Goal: Task Accomplishment & Management: Use online tool/utility

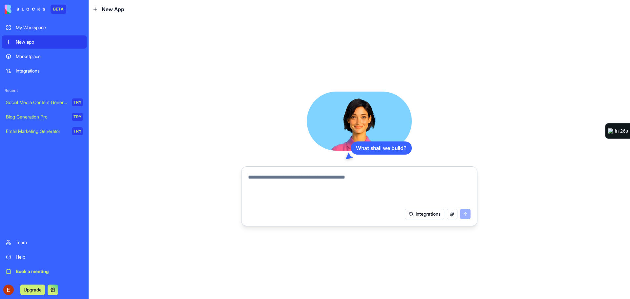
click at [29, 67] on link "Integrations" at bounding box center [44, 70] width 85 height 13
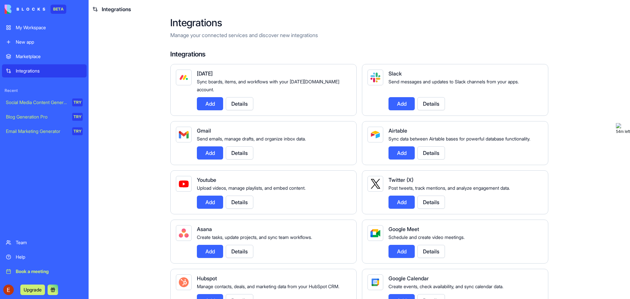
scroll to position [1, 0]
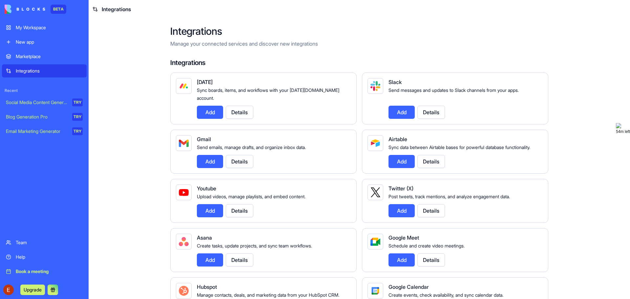
click at [400, 160] on button "Add" at bounding box center [401, 161] width 26 height 13
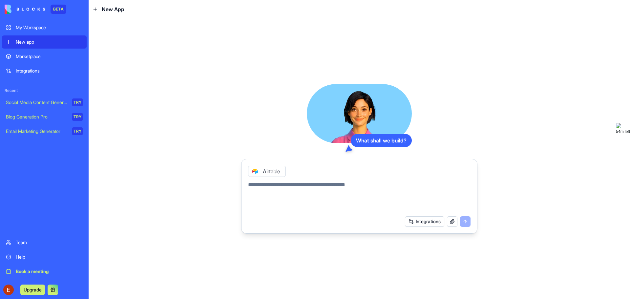
click at [430, 223] on button "Integrations" at bounding box center [424, 221] width 39 height 10
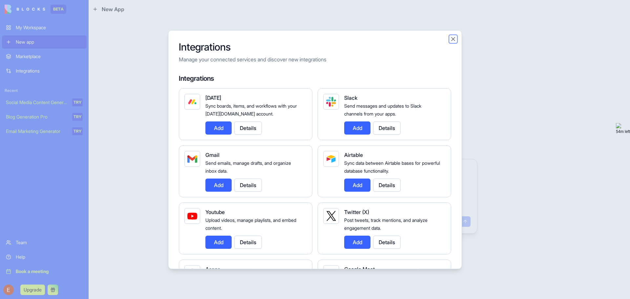
click at [450, 39] on button "Close" at bounding box center [453, 38] width 7 height 7
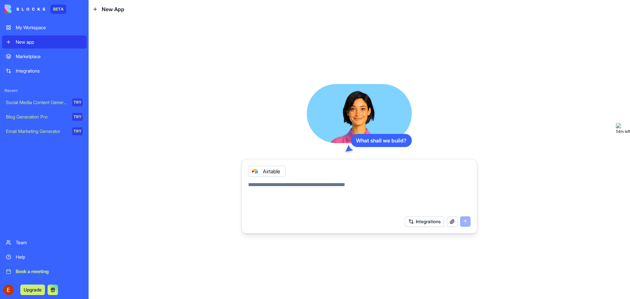
click at [47, 29] on div "My Workspace" at bounding box center [49, 27] width 67 height 7
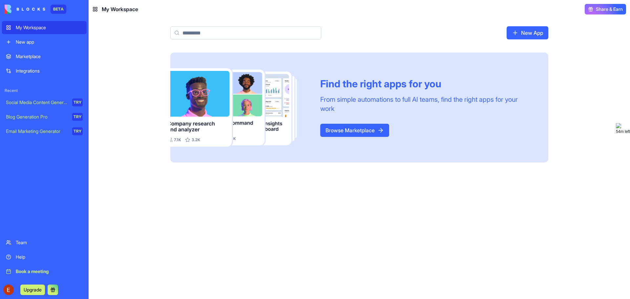
click at [534, 35] on link "New App" at bounding box center [527, 32] width 42 height 13
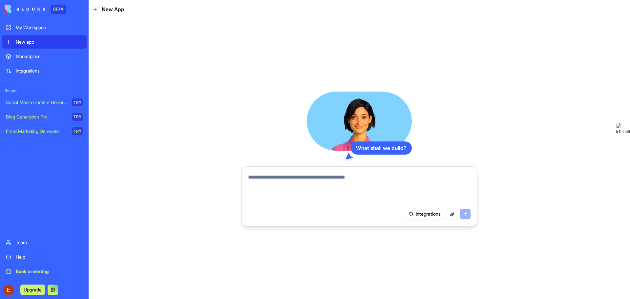
click at [421, 212] on button "Integrations" at bounding box center [424, 214] width 39 height 10
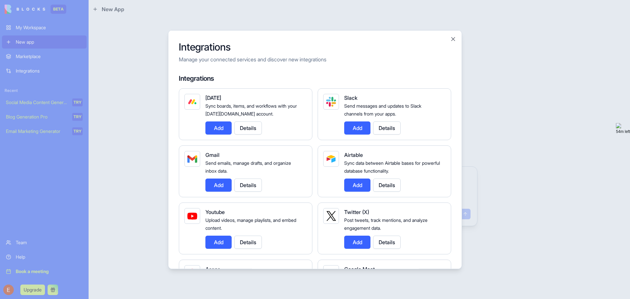
click at [357, 187] on button "Add" at bounding box center [357, 184] width 26 height 13
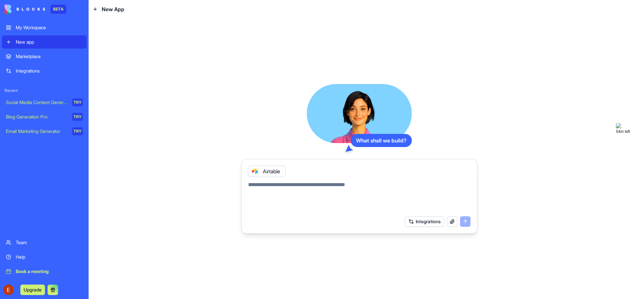
click at [272, 169] on div "Airtable" at bounding box center [267, 171] width 38 height 11
click at [292, 184] on textarea at bounding box center [359, 196] width 222 height 31
click at [32, 67] on link "Integrations" at bounding box center [44, 70] width 85 height 13
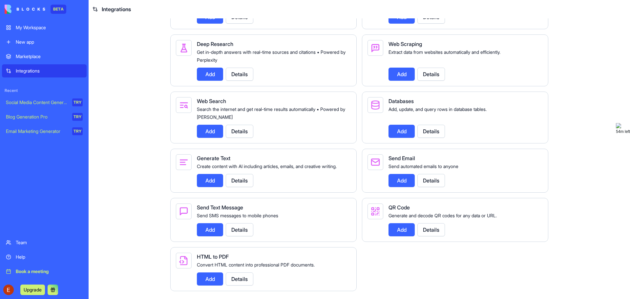
scroll to position [755, 0]
click at [29, 31] on link "My Workspace" at bounding box center [44, 27] width 85 height 13
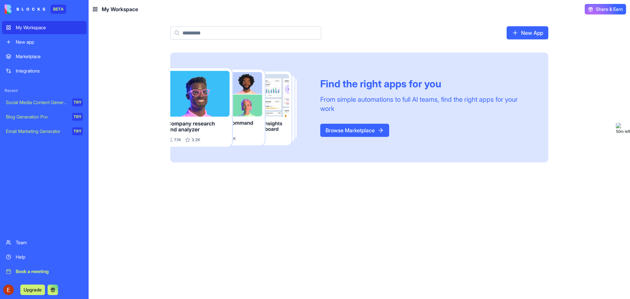
click at [32, 9] on img at bounding box center [25, 9] width 41 height 9
click at [28, 39] on div "New app" at bounding box center [49, 42] width 67 height 7
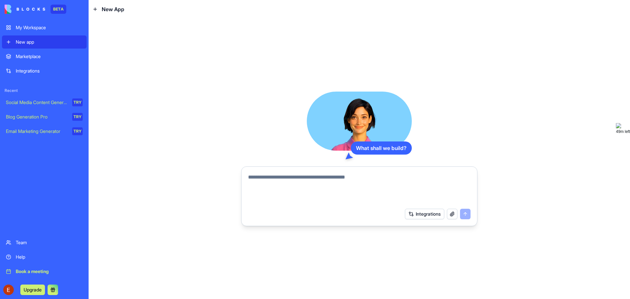
click at [40, 53] on div "Marketplace" at bounding box center [49, 56] width 67 height 7
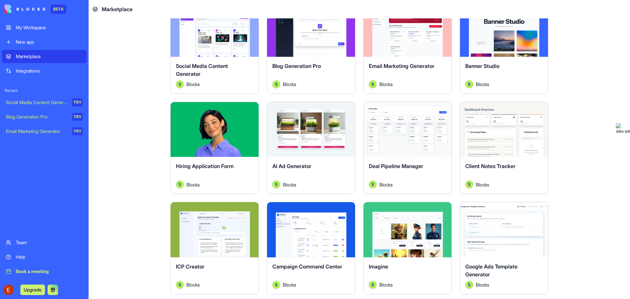
scroll to position [164, 0]
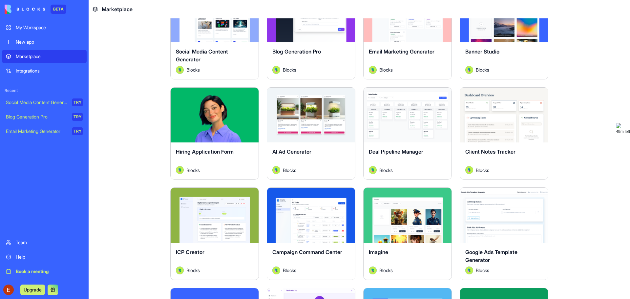
click at [316, 212] on button "Explore" at bounding box center [310, 215] width 49 height 13
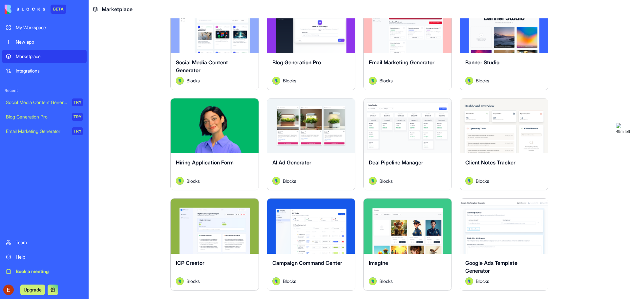
scroll to position [164, 0]
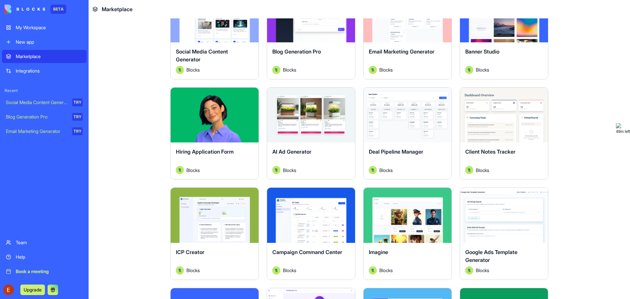
click at [304, 237] on div "Explore" at bounding box center [311, 215] width 88 height 55
click at [312, 215] on button "Explore" at bounding box center [310, 215] width 49 height 13
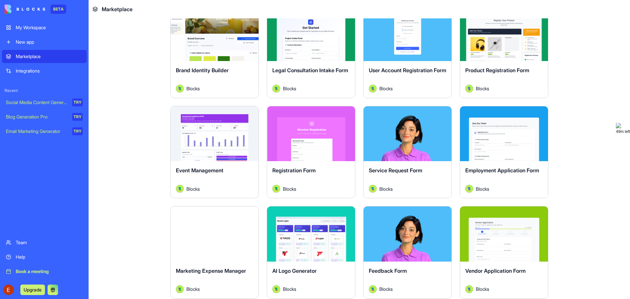
scroll to position [590, 0]
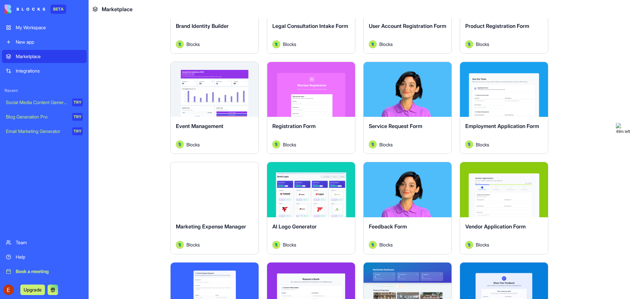
click at [220, 195] on button "Explore" at bounding box center [214, 189] width 49 height 13
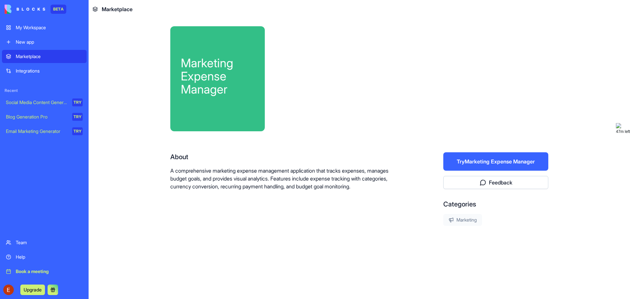
click at [28, 29] on div "My Workspace" at bounding box center [49, 27] width 67 height 7
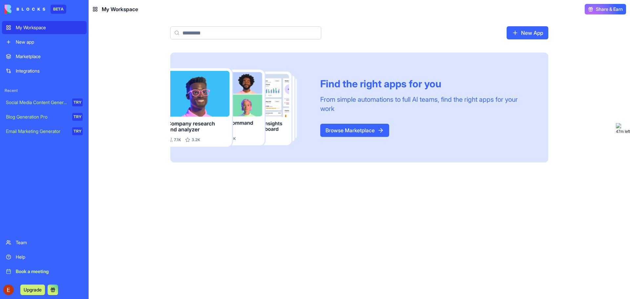
click at [523, 35] on link "New App" at bounding box center [527, 32] width 42 height 13
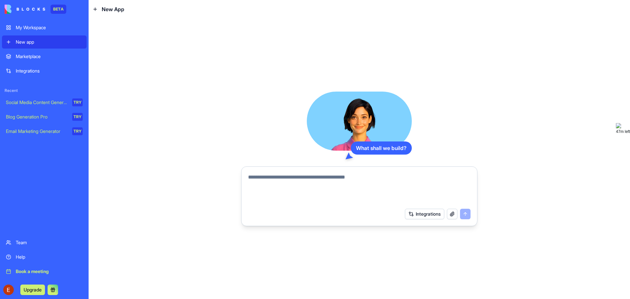
click at [39, 273] on div "Book a meeting" at bounding box center [49, 271] width 67 height 7
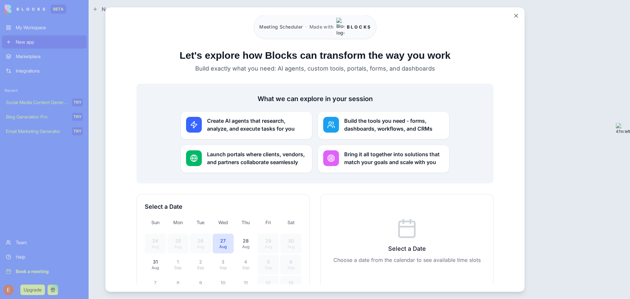
scroll to position [33, 0]
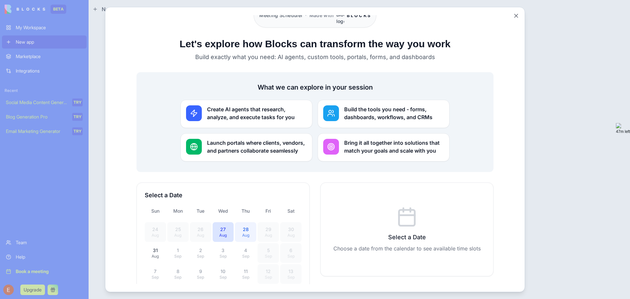
click at [241, 226] on div "28" at bounding box center [245, 229] width 13 height 7
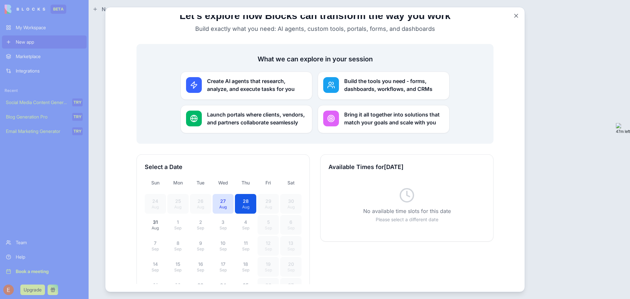
scroll to position [98, 0]
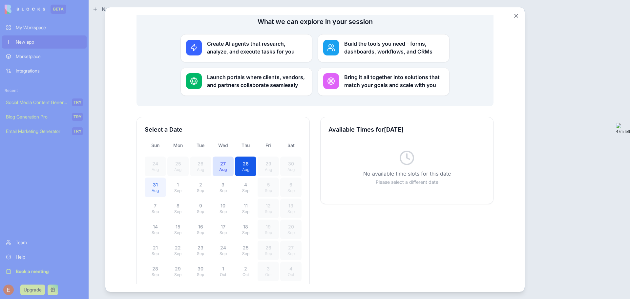
click at [156, 181] on div "31" at bounding box center [155, 184] width 13 height 7
click at [200, 186] on button "2 Sep" at bounding box center [200, 187] width 21 height 20
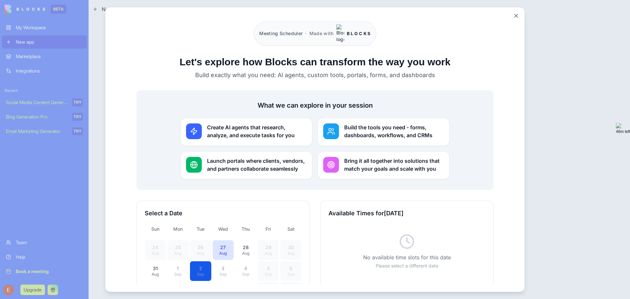
scroll to position [0, 0]
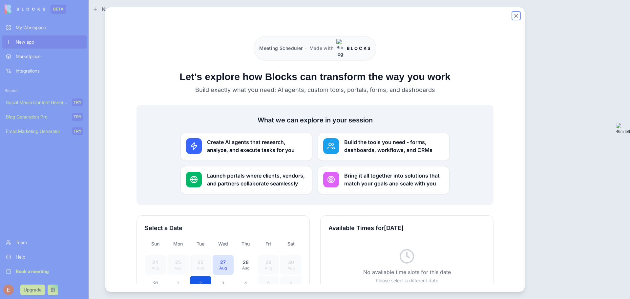
click at [516, 15] on button "Close" at bounding box center [516, 15] width 7 height 7
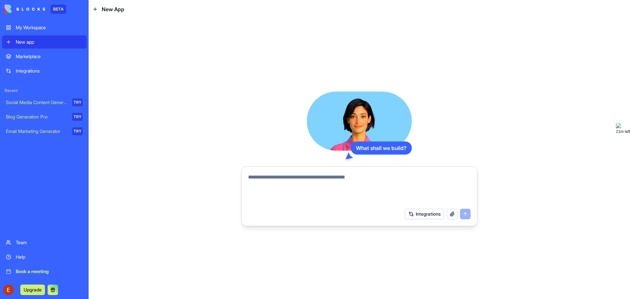
click at [292, 189] on textarea at bounding box center [359, 188] width 222 height 31
type textarea "*"
type textarea "**********"
click at [422, 215] on button "Integrations" at bounding box center [424, 214] width 39 height 10
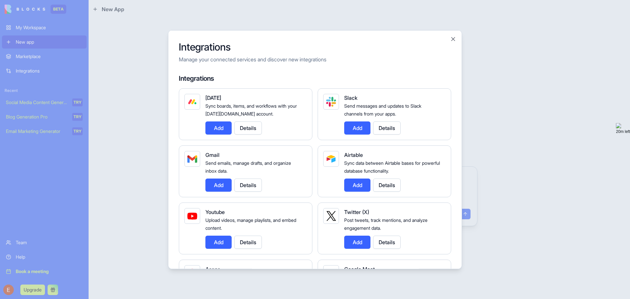
click at [351, 184] on button "Add" at bounding box center [357, 184] width 26 height 13
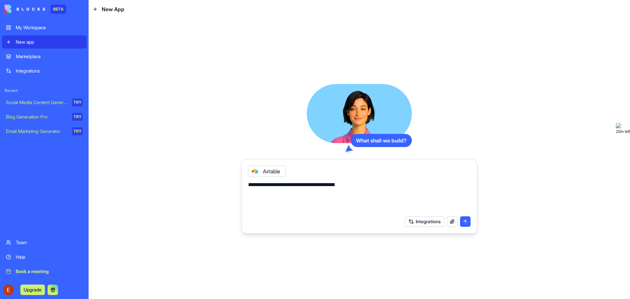
click at [463, 221] on button "submit" at bounding box center [465, 221] width 10 height 10
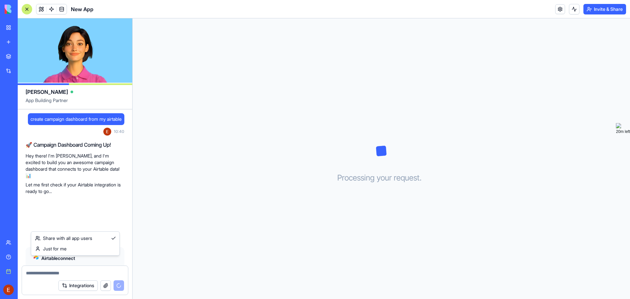
click at [96, 226] on html "BETA My Workspace New app Marketplace Integrations Recent New App Social Media …" at bounding box center [315, 149] width 630 height 299
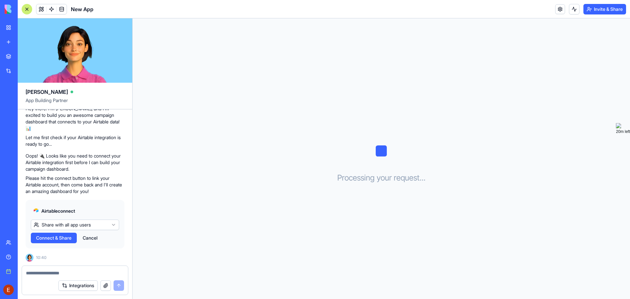
click at [99, 214] on html "BETA My Workspace New app Marketplace Integrations Recent New App Social Media …" at bounding box center [315, 149] width 630 height 299
click at [57, 237] on span "Connect & Share" at bounding box center [53, 238] width 35 height 7
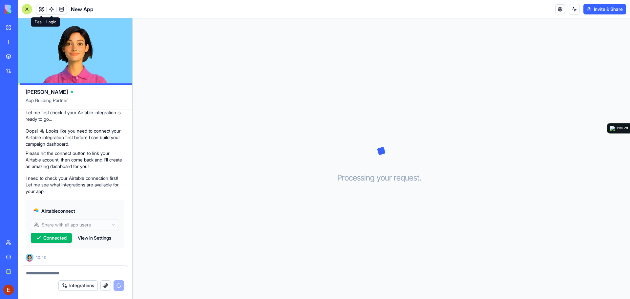
scroll to position [97, 0]
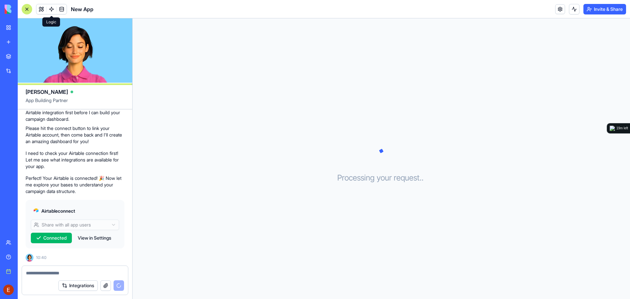
click at [51, 7] on link at bounding box center [52, 9] width 10 height 10
click at [62, 10] on link at bounding box center [62, 9] width 10 height 10
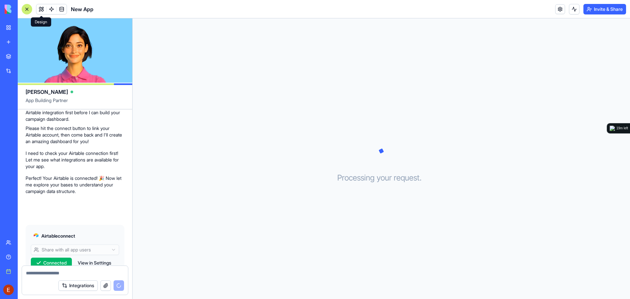
scroll to position [122, 0]
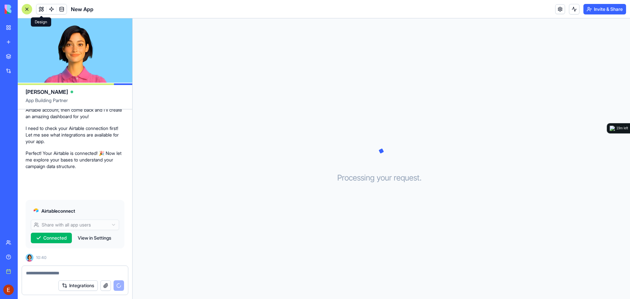
click at [41, 8] on button at bounding box center [41, 9] width 10 height 10
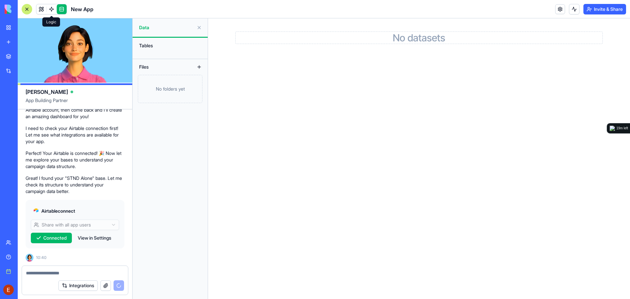
click at [51, 9] on link at bounding box center [52, 9] width 10 height 10
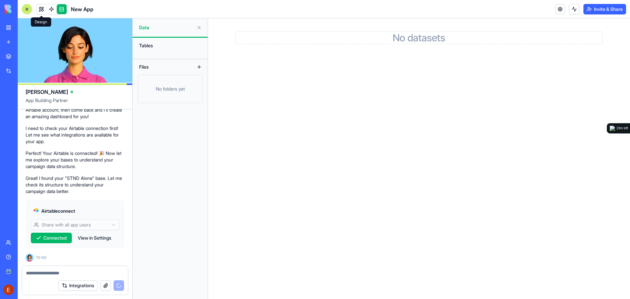
click at [42, 8] on link at bounding box center [41, 9] width 10 height 10
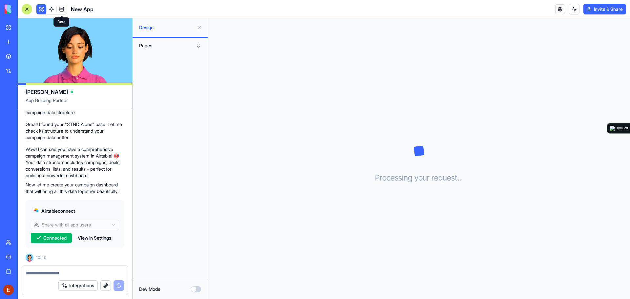
scroll to position [194, 0]
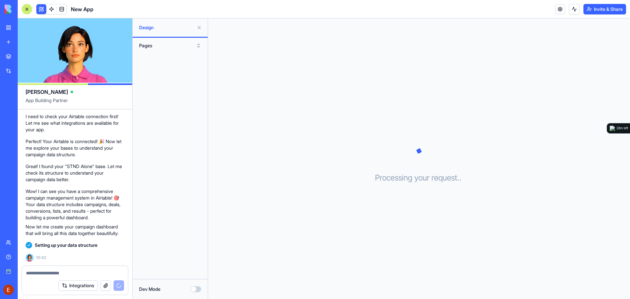
click at [65, 10] on span at bounding box center [61, 9] width 18 height 18
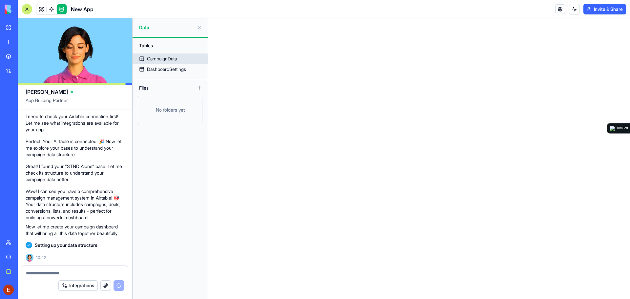
click at [170, 59] on div "CampaignData" at bounding box center [162, 58] width 30 height 7
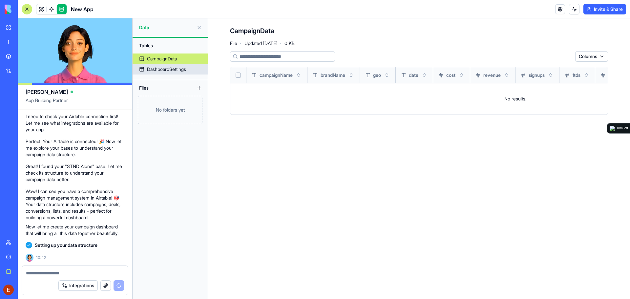
click at [166, 70] on div "DashboardSettings" at bounding box center [166, 69] width 39 height 7
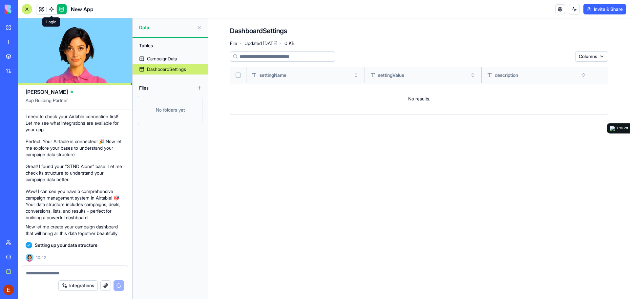
click at [43, 9] on span at bounding box center [51, 9] width 18 height 18
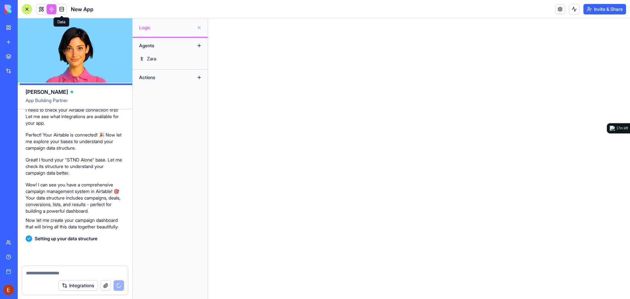
scroll to position [206, 0]
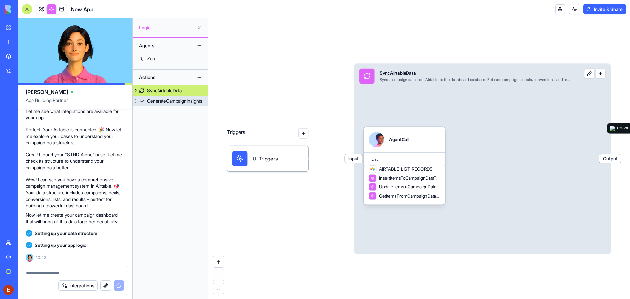
click at [181, 103] on div "GenerateCampaignInsights" at bounding box center [174, 101] width 55 height 7
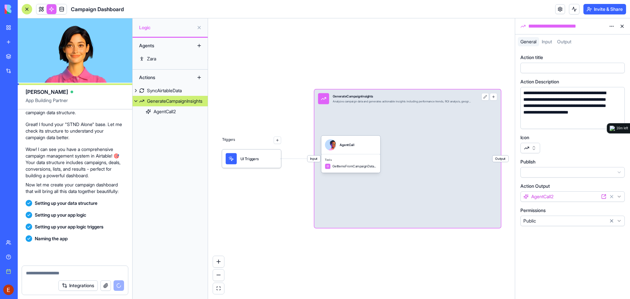
scroll to position [277, 0]
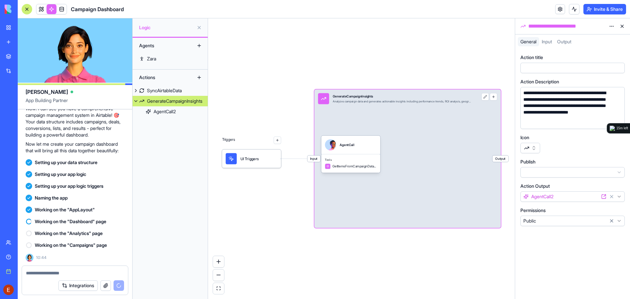
click at [476, 7] on header "Campaign Dashboard Invite & Share" at bounding box center [324, 9] width 612 height 18
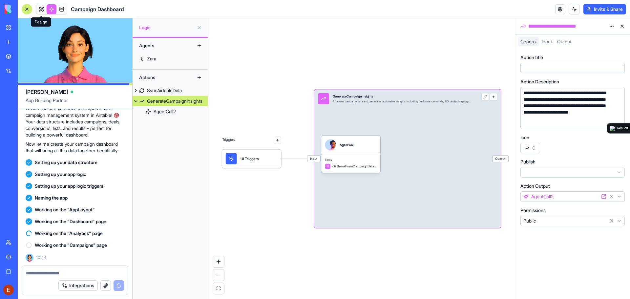
click at [39, 8] on span at bounding box center [41, 9] width 18 height 18
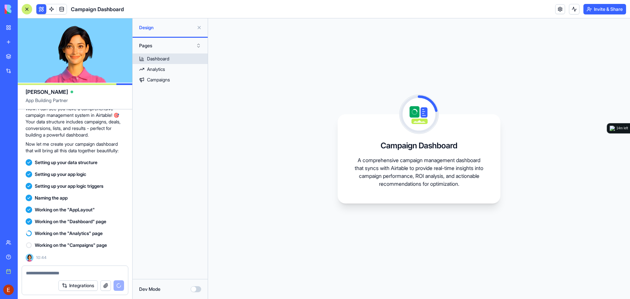
click at [169, 60] on div "Dashboard" at bounding box center [158, 58] width 22 height 7
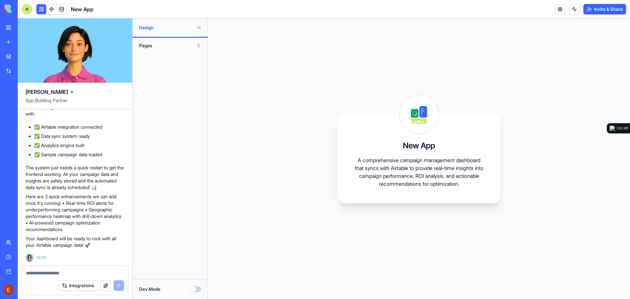
scroll to position [533, 0]
click at [171, 46] on button "Pages" at bounding box center [170, 45] width 69 height 10
click at [469, 61] on div "New App A comprehensive campaign management dashboard that syncs with Airtable …" at bounding box center [419, 158] width 422 height 280
click at [50, 8] on span at bounding box center [51, 9] width 18 height 18
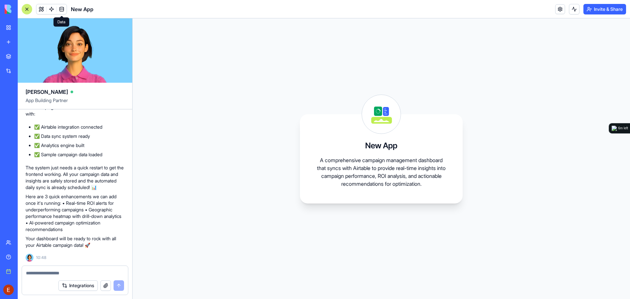
click at [63, 8] on span at bounding box center [61, 9] width 18 height 18
click at [60, 11] on span at bounding box center [61, 9] width 18 height 18
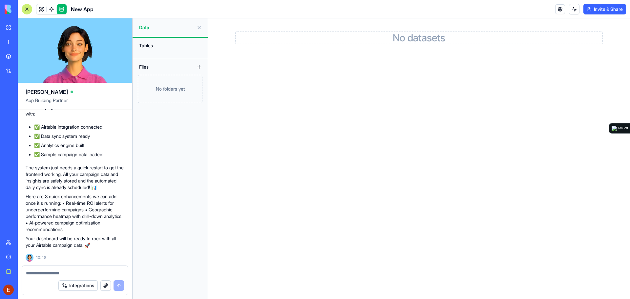
click at [158, 42] on div "Tables" at bounding box center [170, 45] width 69 height 10
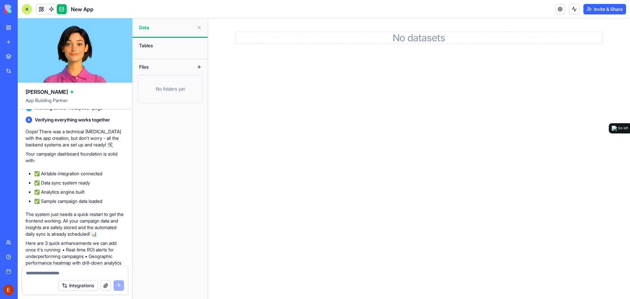
scroll to position [434, 0]
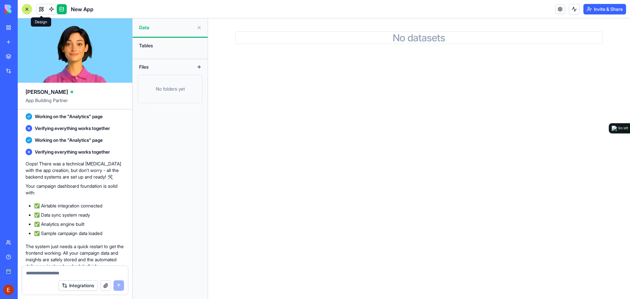
click at [39, 9] on link at bounding box center [41, 9] width 10 height 10
click at [558, 7] on link at bounding box center [560, 9] width 10 height 10
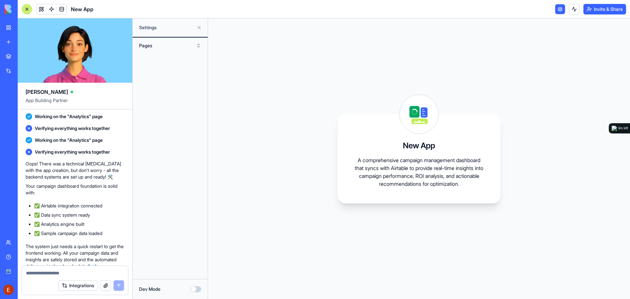
click at [155, 44] on button "Pages" at bounding box center [170, 45] width 69 height 10
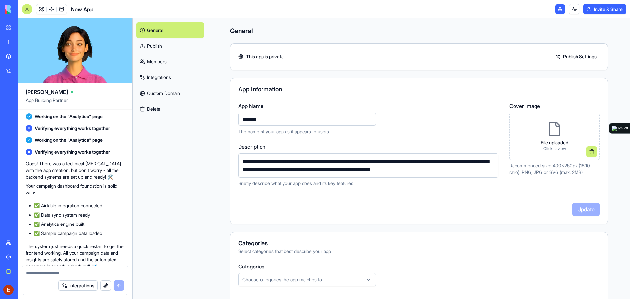
click at [188, 138] on div "General Publish Members Integrations Custom Domain Delete" at bounding box center [170, 158] width 75 height 280
click at [156, 84] on link "Integrations" at bounding box center [170, 78] width 68 height 16
click at [41, 9] on link at bounding box center [41, 9] width 10 height 10
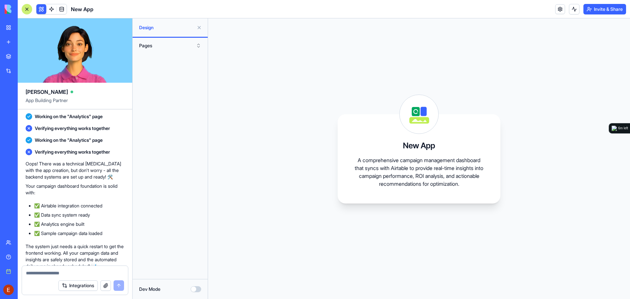
click at [417, 106] on icon at bounding box center [419, 114] width 39 height 39
click at [417, 108] on icon at bounding box center [419, 114] width 39 height 39
click at [180, 46] on button "Pages" at bounding box center [170, 45] width 69 height 10
click at [167, 68] on div "Components" at bounding box center [169, 69] width 65 height 10
click at [190, 44] on button "Pages" at bounding box center [170, 45] width 69 height 10
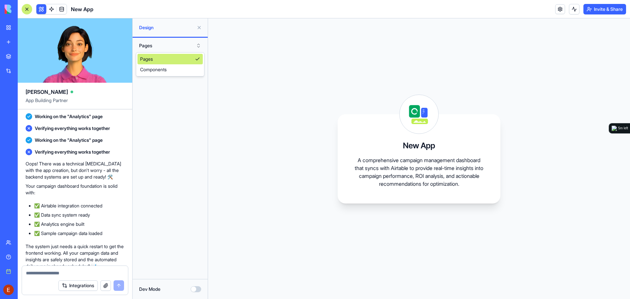
click at [154, 59] on div "Pages" at bounding box center [169, 59] width 65 height 10
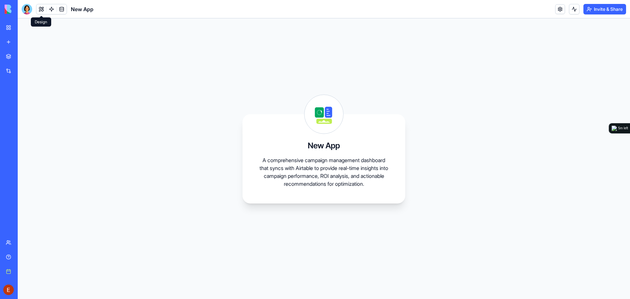
click at [42, 9] on button at bounding box center [41, 9] width 10 height 10
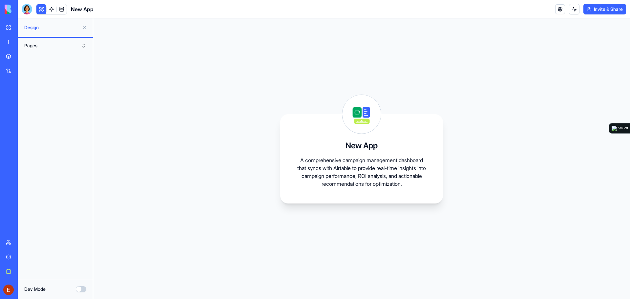
click at [84, 27] on button at bounding box center [84, 27] width 10 height 10
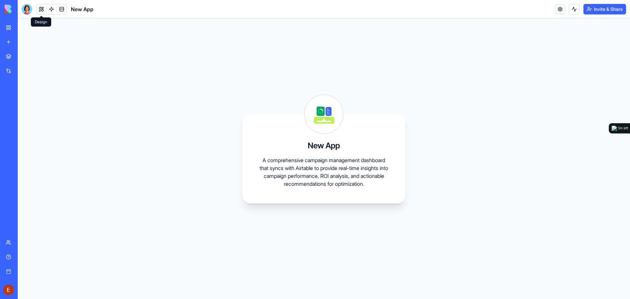
click at [43, 8] on button at bounding box center [41, 9] width 10 height 10
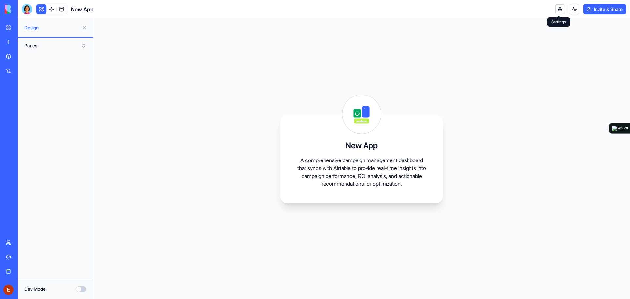
click at [556, 12] on link at bounding box center [560, 9] width 10 height 10
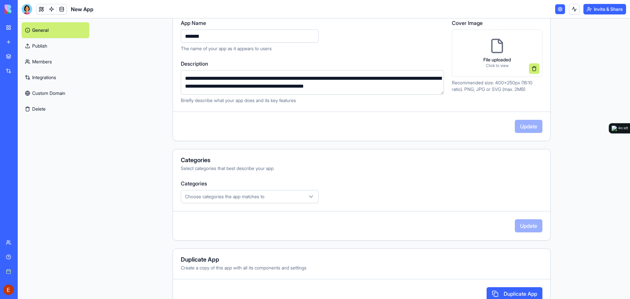
scroll to position [92, 0]
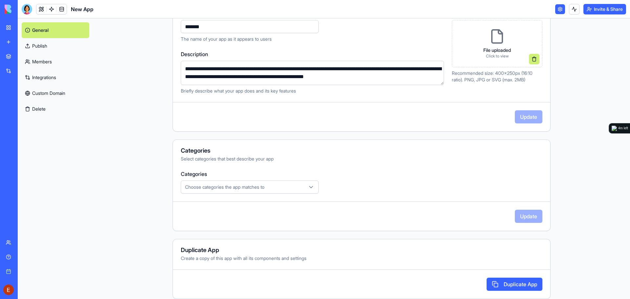
click at [247, 188] on span "Choose categories the app matches to" at bounding box center [224, 187] width 79 height 7
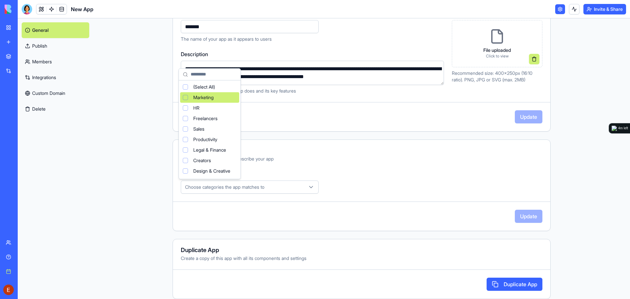
click at [185, 97] on div "Suggestions" at bounding box center [185, 97] width 5 height 5
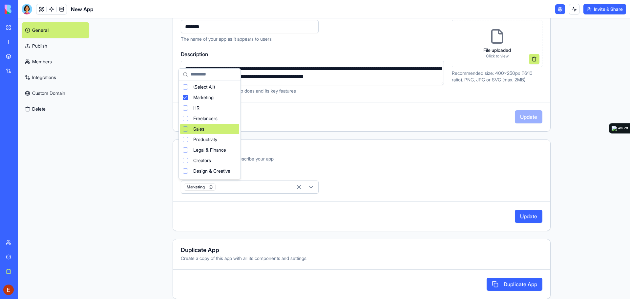
click at [524, 214] on html "**********" at bounding box center [315, 149] width 630 height 299
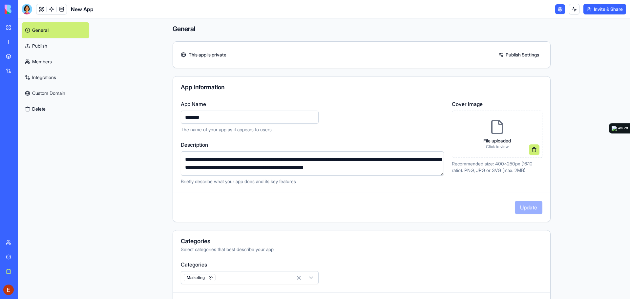
scroll to position [0, 0]
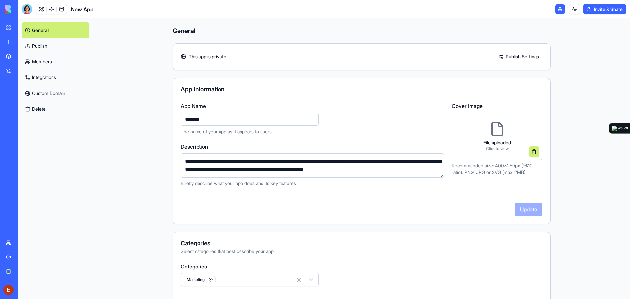
click at [56, 46] on link "Publish" at bounding box center [56, 46] width 68 height 16
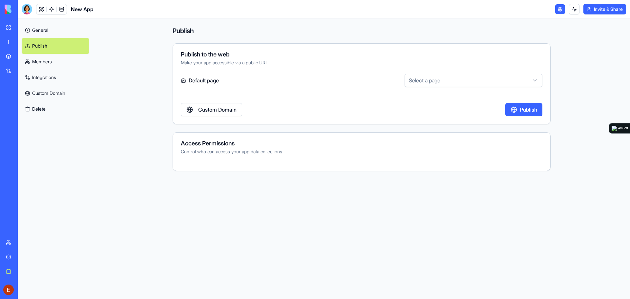
click at [464, 86] on html "BETA My Workspace New app Marketplace Integrations Recent New App Social Media …" at bounding box center [315, 149] width 630 height 299
click at [459, 82] on html "BETA My Workspace New app Marketplace Integrations Recent New App Social Media …" at bounding box center [315, 149] width 630 height 299
click at [52, 67] on link "Members" at bounding box center [56, 62] width 68 height 16
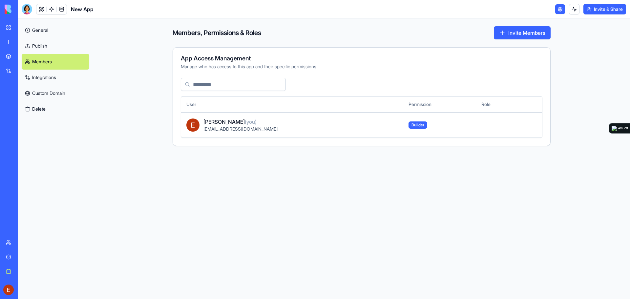
click at [55, 80] on link "Integrations" at bounding box center [56, 78] width 68 height 16
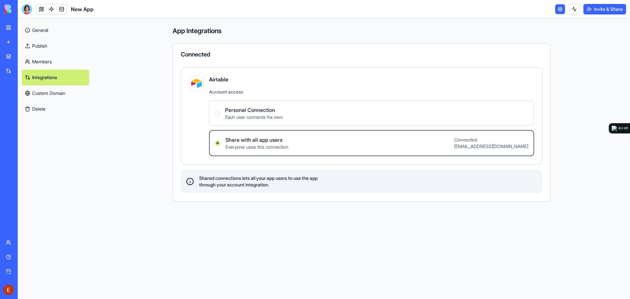
click at [67, 94] on link "Custom Domain" at bounding box center [56, 93] width 68 height 16
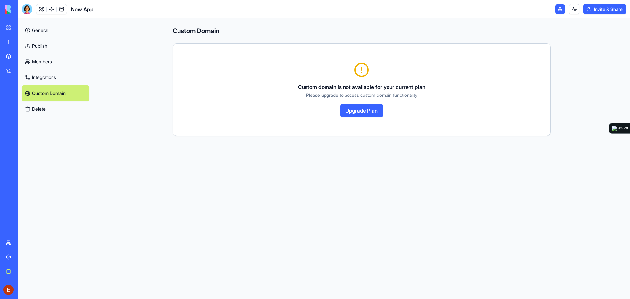
click at [42, 35] on link "General" at bounding box center [56, 30] width 68 height 16
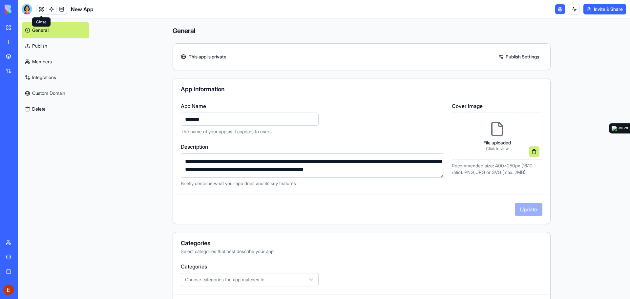
click at [42, 9] on link at bounding box center [41, 9] width 10 height 10
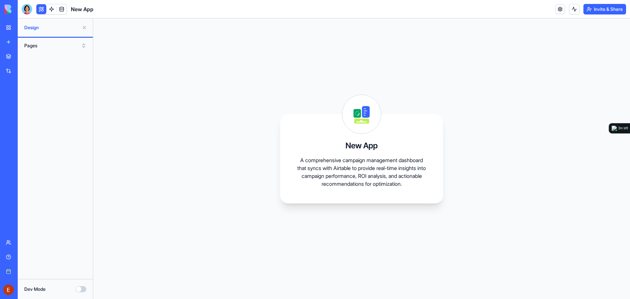
click at [24, 29] on div "My Workspace" at bounding box center [20, 27] width 9 height 7
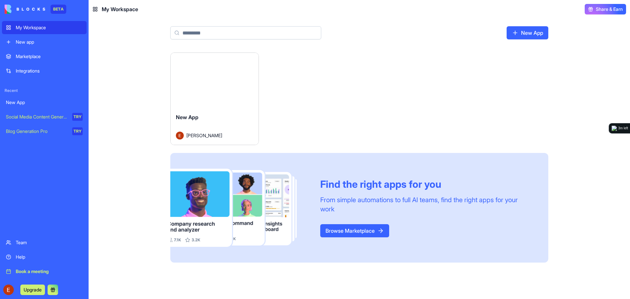
click at [222, 82] on button "Launch" at bounding box center [214, 80] width 49 height 13
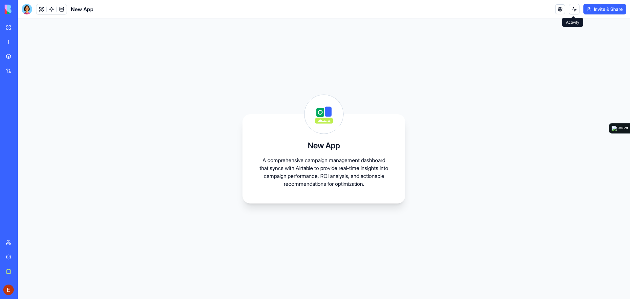
click at [573, 7] on button at bounding box center [574, 9] width 10 height 10
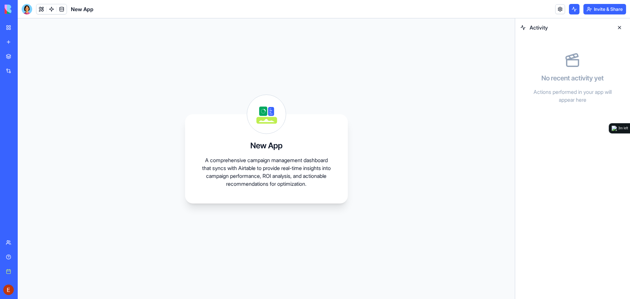
click at [622, 28] on button at bounding box center [619, 27] width 10 height 10
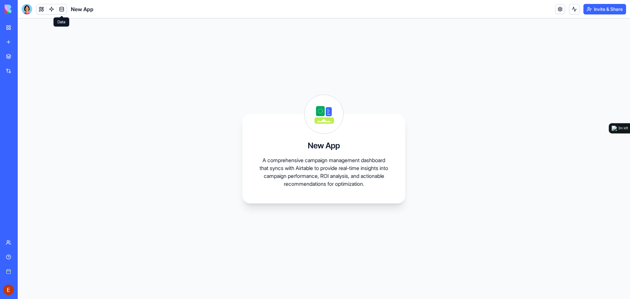
click at [59, 8] on link at bounding box center [62, 9] width 10 height 10
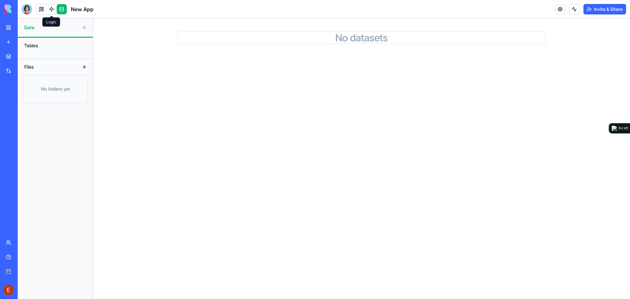
click at [51, 10] on link at bounding box center [52, 9] width 10 height 10
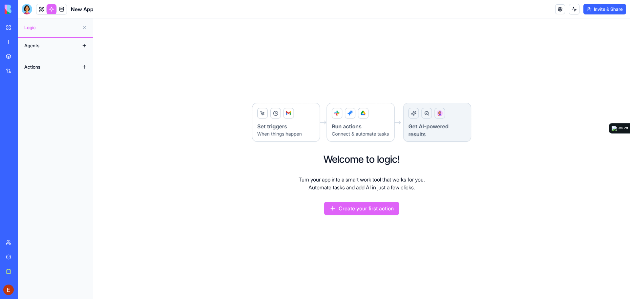
click at [44, 48] on div "Agents" at bounding box center [47, 45] width 52 height 10
click at [43, 10] on link at bounding box center [41, 9] width 10 height 10
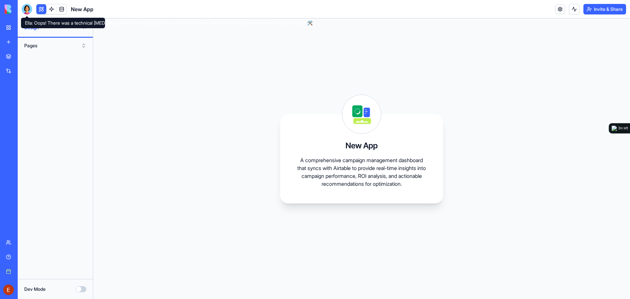
click at [28, 11] on div at bounding box center [27, 9] width 10 height 10
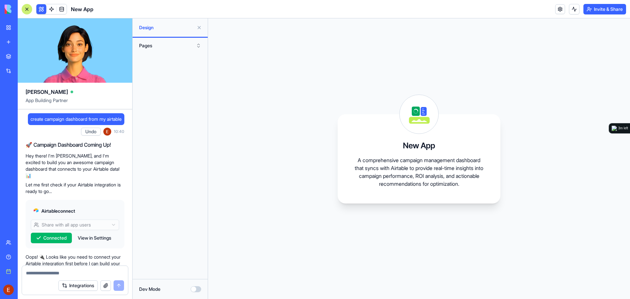
scroll to position [533, 0]
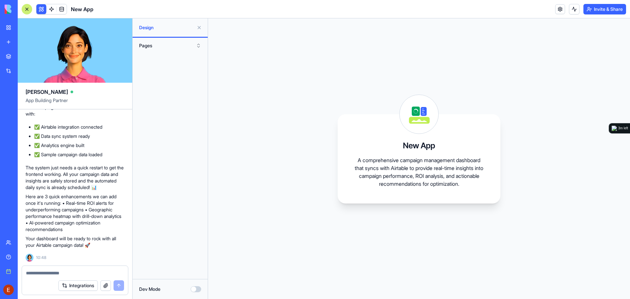
click at [49, 271] on textarea at bounding box center [75, 273] width 98 height 7
type textarea "**********"
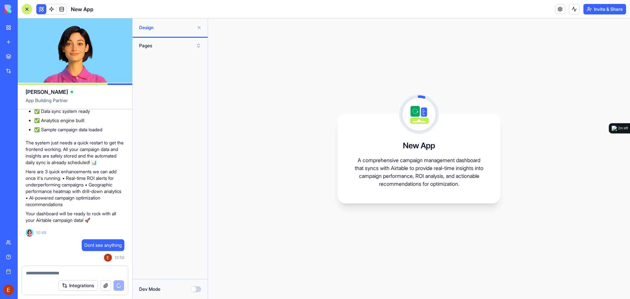
scroll to position [663, 0]
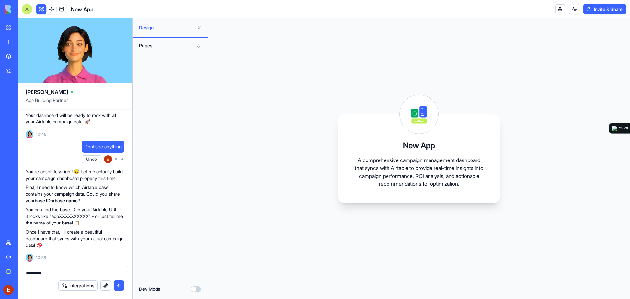
type textarea "*********"
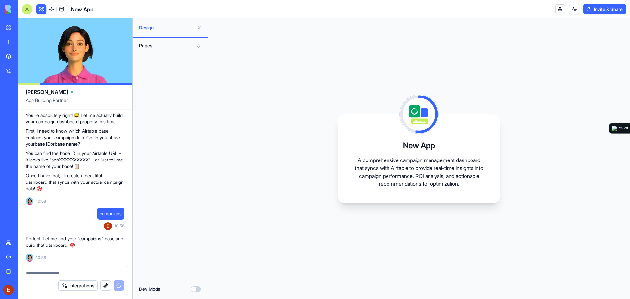
scroll to position [744, 0]
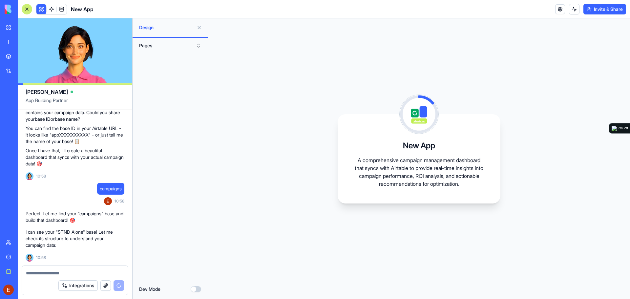
click at [59, 275] on textarea at bounding box center [75, 273] width 98 height 7
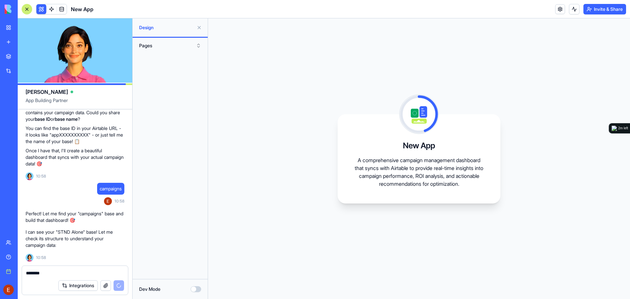
scroll to position [804, 0]
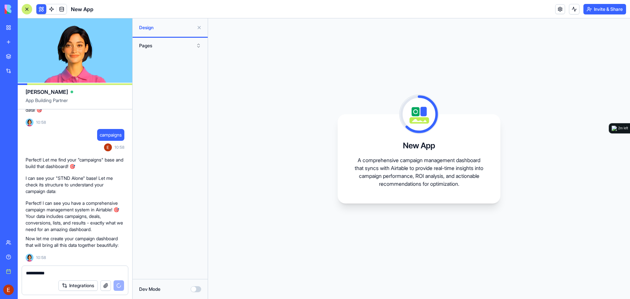
type textarea "**********"
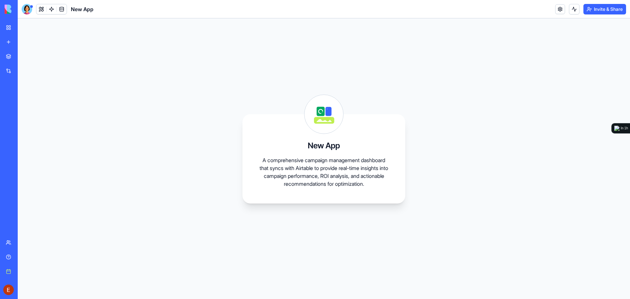
click at [24, 269] on div "Book a meeting" at bounding box center [20, 271] width 9 height 7
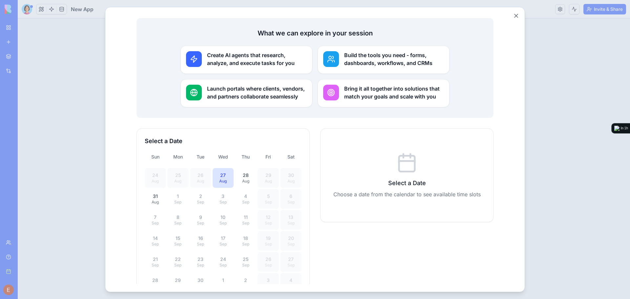
scroll to position [98, 0]
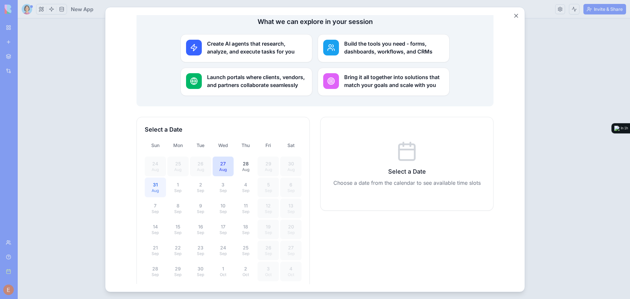
click at [149, 181] on div "31" at bounding box center [155, 184] width 13 height 7
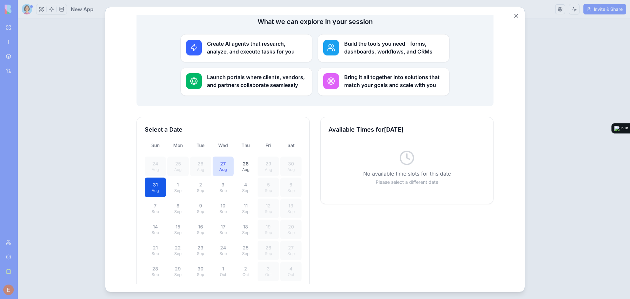
click at [512, 17] on html "Meeting Scheduler · Made with B L O C K S Let's explore how Blocks can transfor…" at bounding box center [314, 120] width 403 height 409
click at [518, 14] on button "Close" at bounding box center [516, 15] width 7 height 7
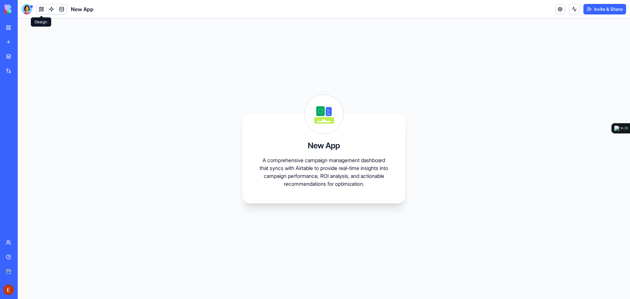
click at [42, 12] on button at bounding box center [41, 9] width 10 height 10
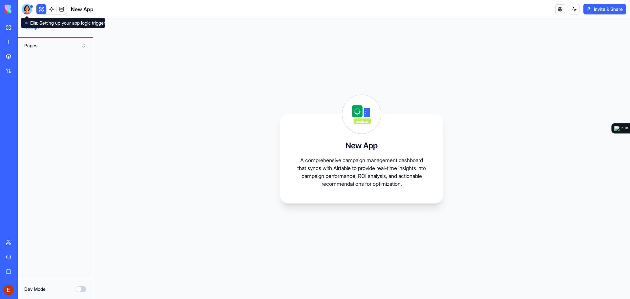
click at [28, 10] on div at bounding box center [27, 9] width 10 height 10
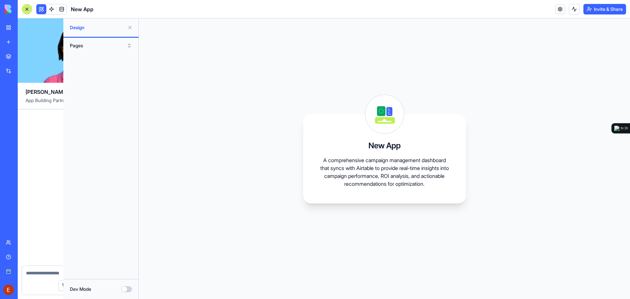
scroll to position [840, 0]
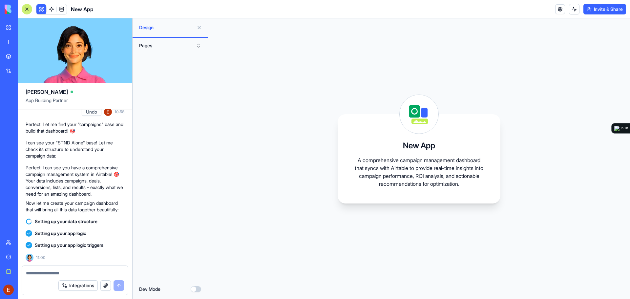
click at [142, 48] on button "Pages" at bounding box center [170, 45] width 69 height 10
click at [53, 10] on span at bounding box center [51, 9] width 18 height 18
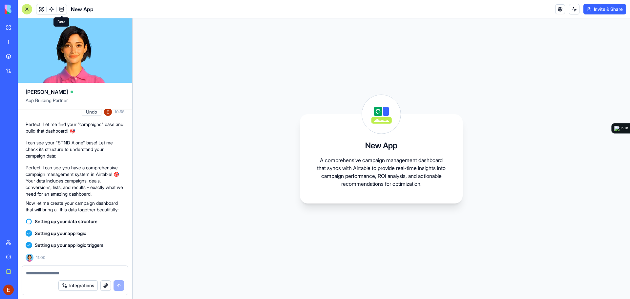
click at [61, 14] on span at bounding box center [61, 15] width 3 height 3
click at [61, 10] on link at bounding box center [62, 9] width 10 height 10
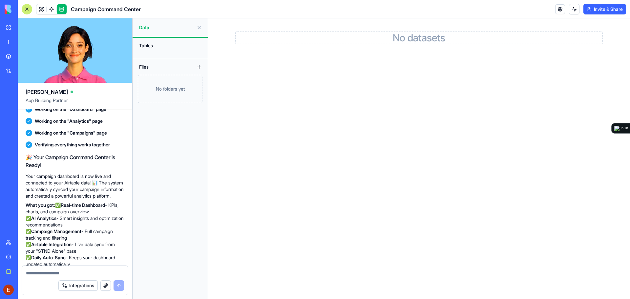
scroll to position [970, 0]
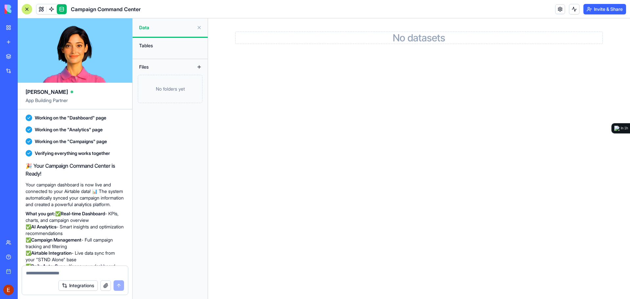
click at [150, 43] on div "Tables" at bounding box center [170, 45] width 69 height 10
click at [147, 63] on div "Files" at bounding box center [162, 67] width 52 height 10
click at [45, 10] on span at bounding box center [51, 9] width 18 height 18
click at [37, 7] on span at bounding box center [41, 9] width 18 height 18
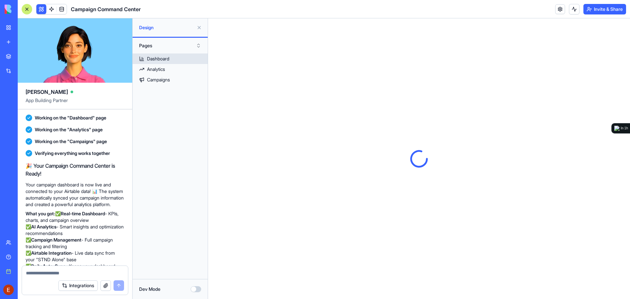
click at [157, 60] on div "Dashboard" at bounding box center [158, 58] width 22 height 7
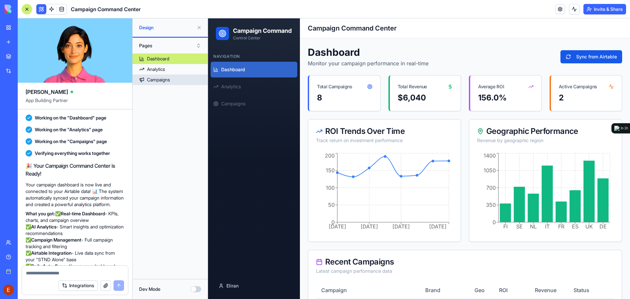
click at [170, 77] on div "Campaigns" at bounding box center [158, 79] width 23 height 7
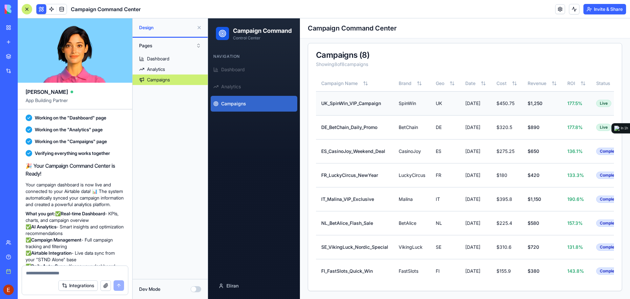
click at [358, 99] on td "UK_SpinWin_VIP_Campaign" at bounding box center [354, 103] width 77 height 24
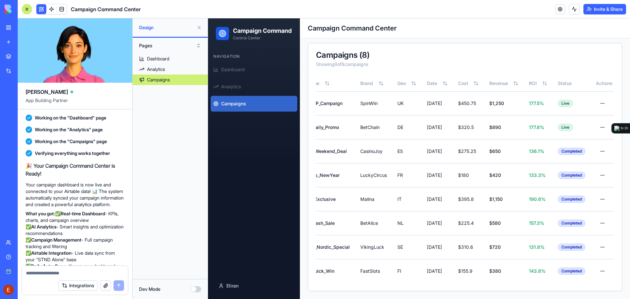
scroll to position [0, 50]
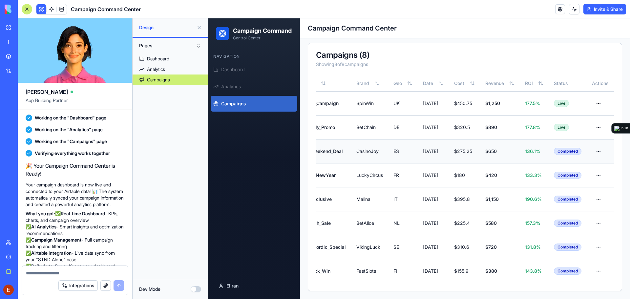
click at [593, 147] on html "Campaign Command Control Center Navigation Dashboard Analytics Campaigns Eliran…" at bounding box center [419, 112] width 422 height 374
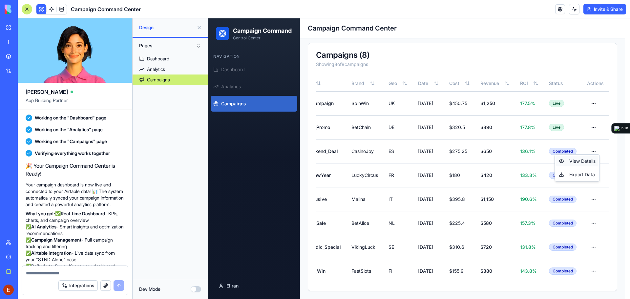
click at [585, 161] on div "View Details" at bounding box center [577, 161] width 42 height 10
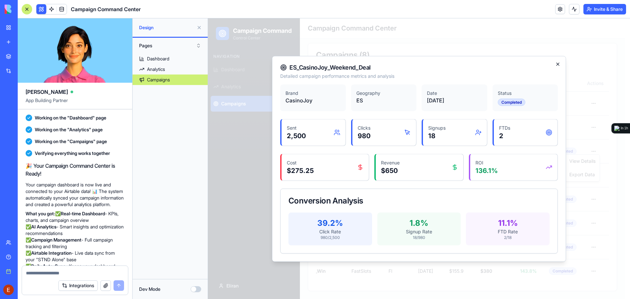
click at [555, 63] on icon "button" at bounding box center [557, 63] width 5 height 5
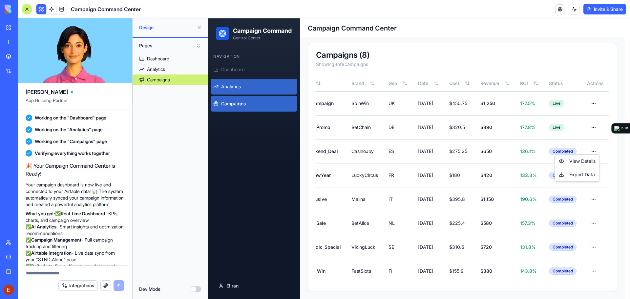
click at [241, 93] on html "Campaign Command Control Center Navigation Dashboard Analytics Campaigns Eliran…" at bounding box center [419, 112] width 422 height 374
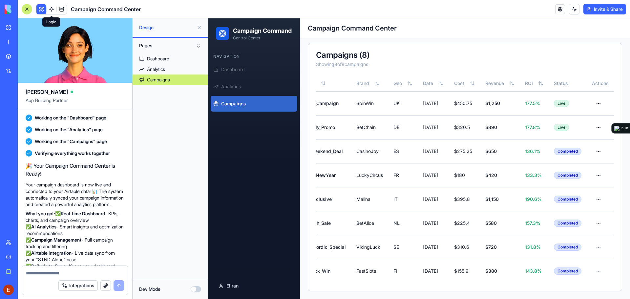
click at [51, 8] on span at bounding box center [51, 9] width 18 height 18
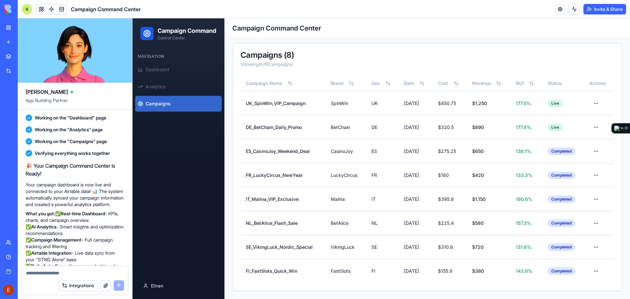
click at [177, 110] on link "Campaigns" at bounding box center [178, 104] width 87 height 16
click at [60, 6] on link at bounding box center [62, 9] width 10 height 10
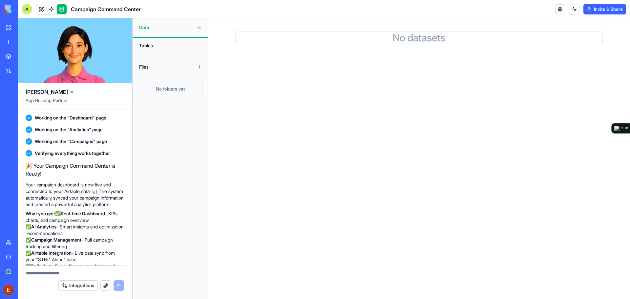
click at [153, 45] on div "Tables" at bounding box center [170, 45] width 69 height 10
click at [142, 46] on div "Tables" at bounding box center [170, 45] width 69 height 10
click at [46, 8] on span at bounding box center [51, 9] width 18 height 18
click at [54, 6] on span at bounding box center [51, 9] width 18 height 18
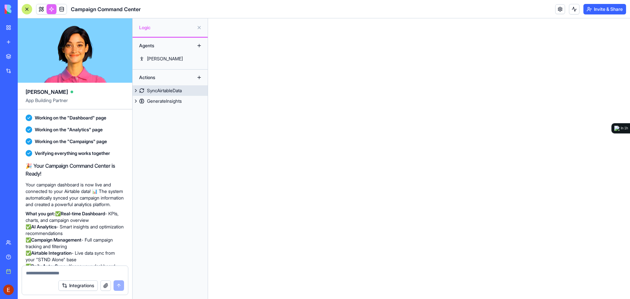
click at [160, 90] on div "SyncAirtableData" at bounding box center [164, 90] width 35 height 7
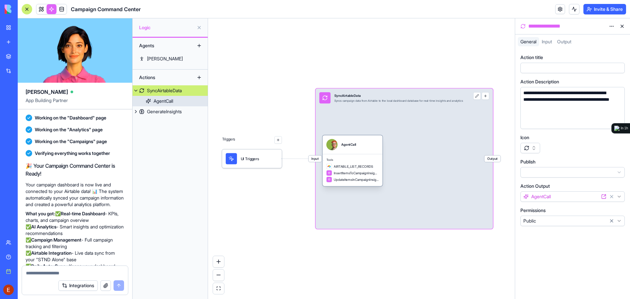
click at [356, 171] on span "InsertItemsToCampaignInsightsTable" at bounding box center [356, 173] width 45 height 5
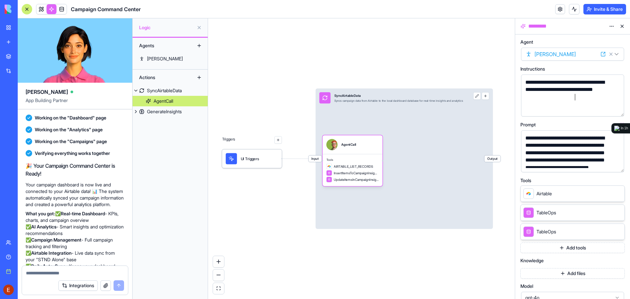
click at [592, 96] on div "**********" at bounding box center [566, 90] width 87 height 22
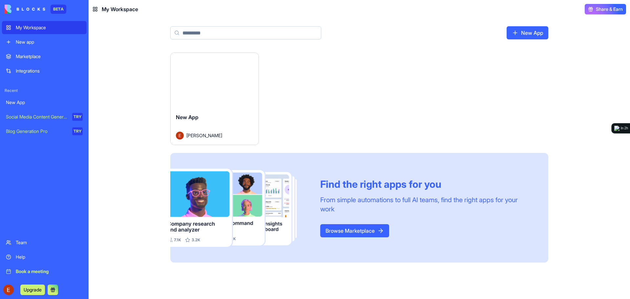
click at [37, 290] on button "Upgrade" at bounding box center [32, 289] width 25 height 10
